Goal: Information Seeking & Learning: Learn about a topic

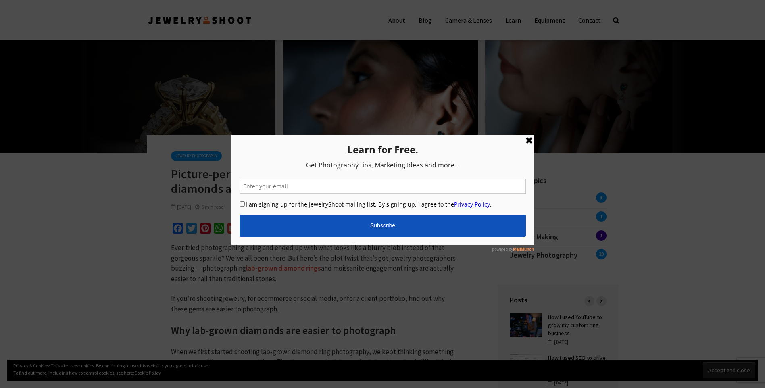
drag, startPoint x: 528, startPoint y: 141, endPoint x: 759, endPoint y: 275, distance: 267.5
click at [528, 141] on link at bounding box center [529, 140] width 10 height 10
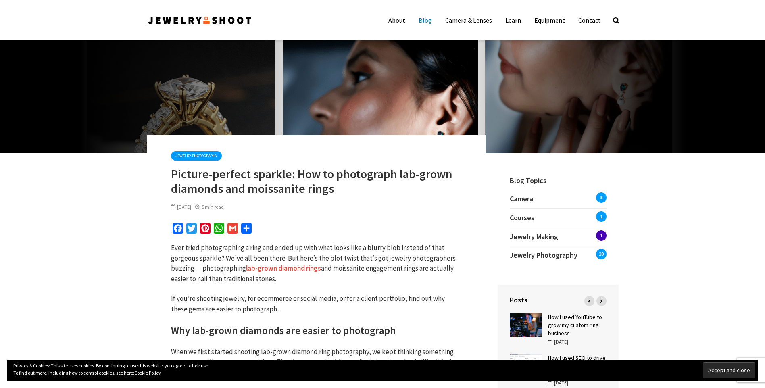
click at [431, 24] on link "Blog" at bounding box center [424, 20] width 25 height 16
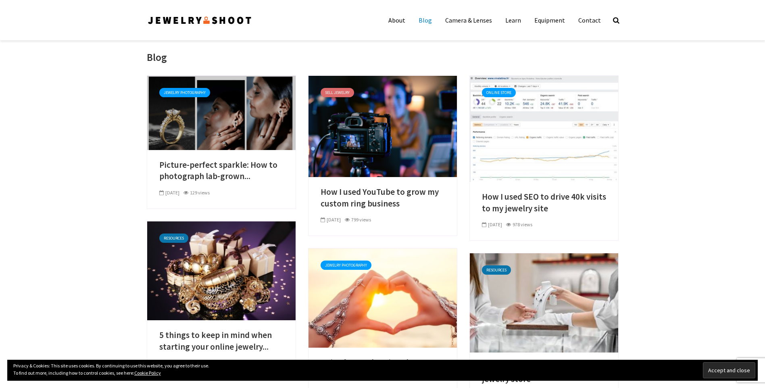
click at [198, 116] on link at bounding box center [221, 112] width 148 height 8
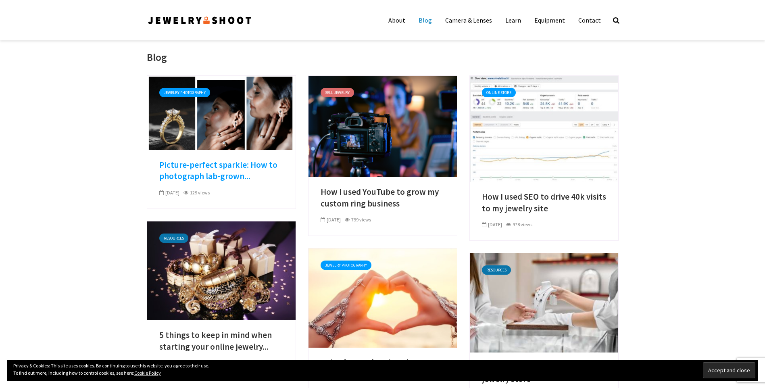
click at [200, 171] on link "Picture-perfect sparkle: How to photograph lab-grown..." at bounding box center [221, 170] width 124 height 23
